Goal: Task Accomplishment & Management: Use online tool/utility

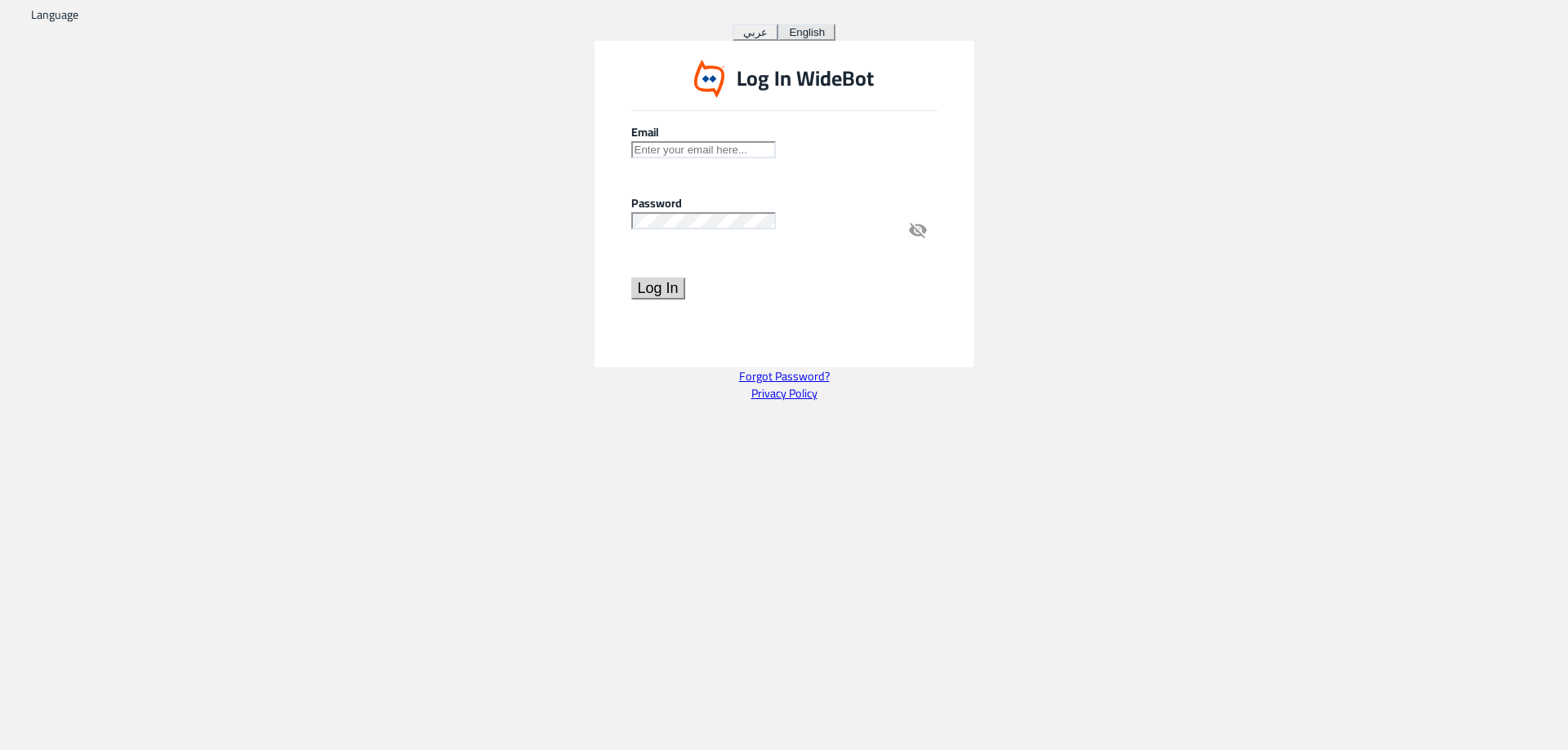
type input "noreply@widebot.net"
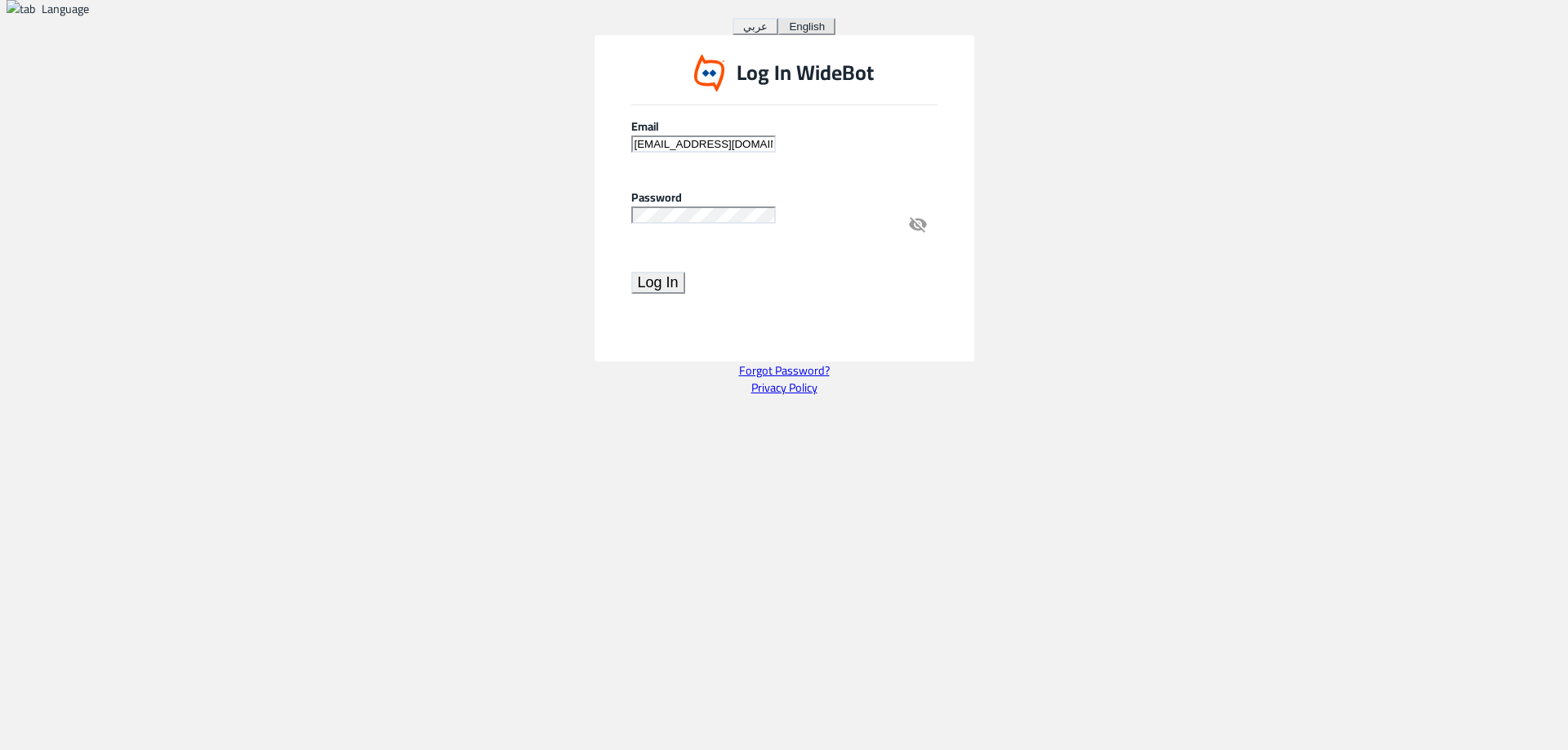
click at [656, 292] on button "Log In" at bounding box center [658, 282] width 54 height 22
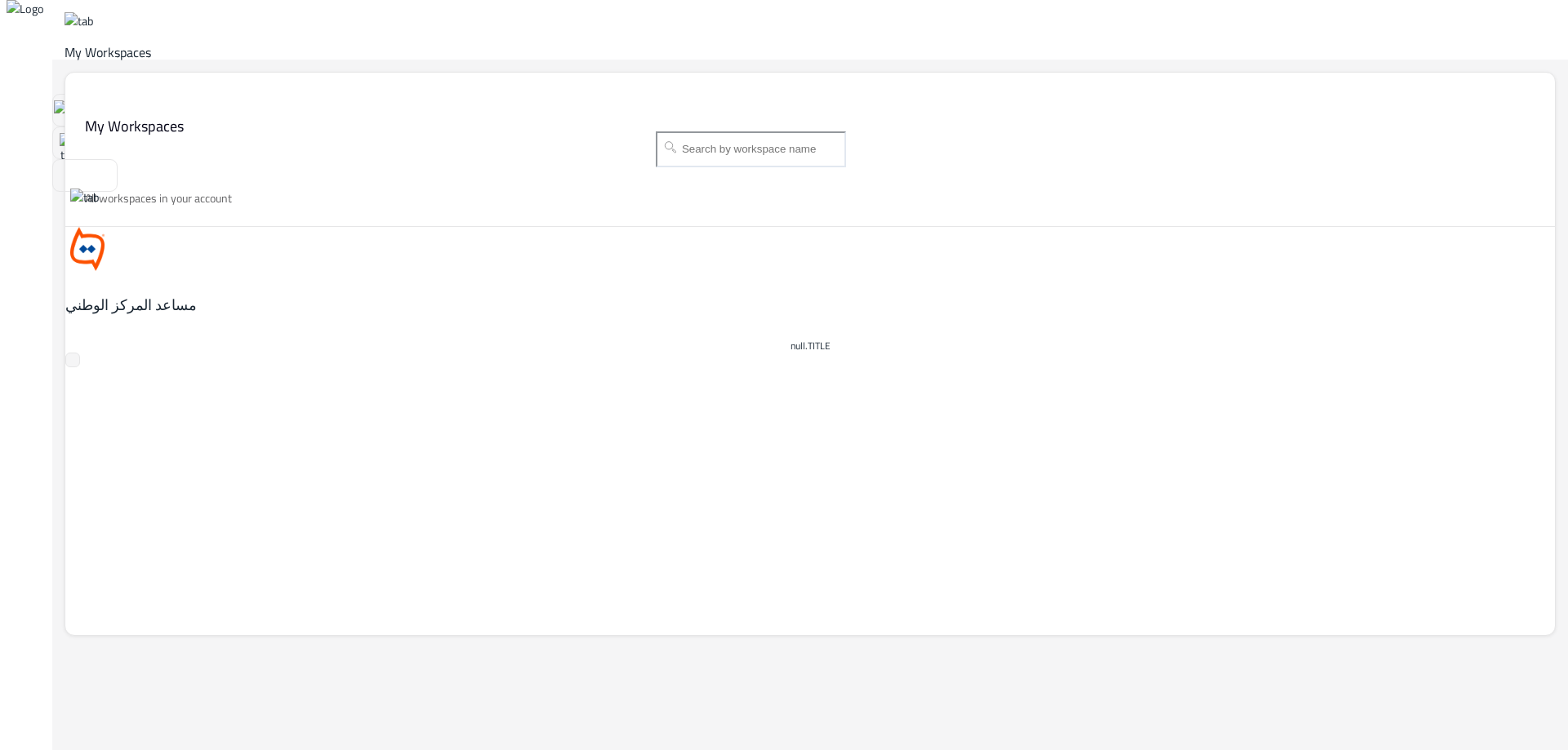
click at [596, 597] on div "مساعد المركز الوطني null.TITLE" at bounding box center [810, 472] width 1490 height 490
click at [1084, 241] on div "مساعد المركز الوطني null.TITLE" at bounding box center [810, 297] width 1490 height 140
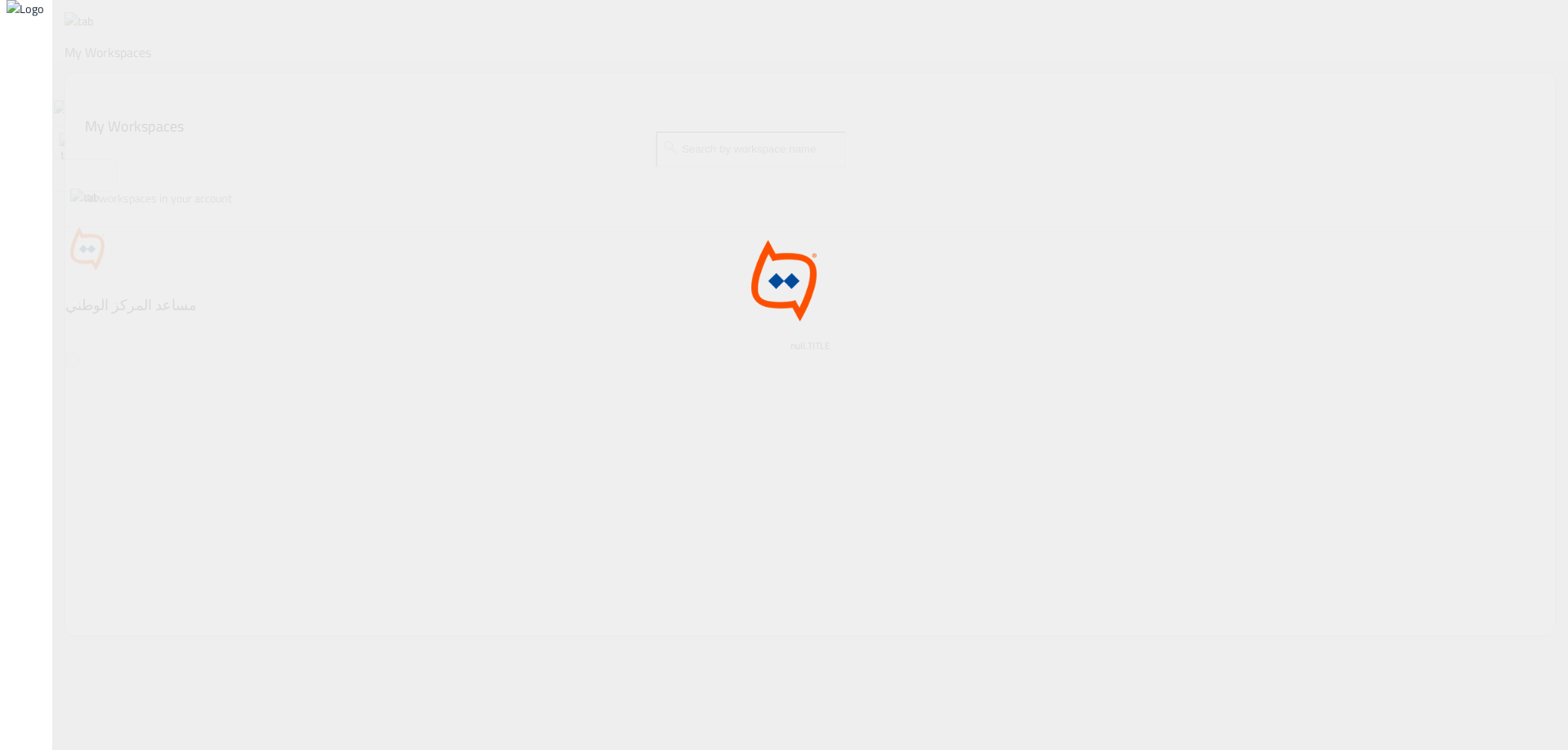
drag, startPoint x: 654, startPoint y: 381, endPoint x: 417, endPoint y: 393, distance: 237.3
click at [417, 393] on div at bounding box center [784, 375] width 1568 height 750
